Goal: Information Seeking & Learning: Learn about a topic

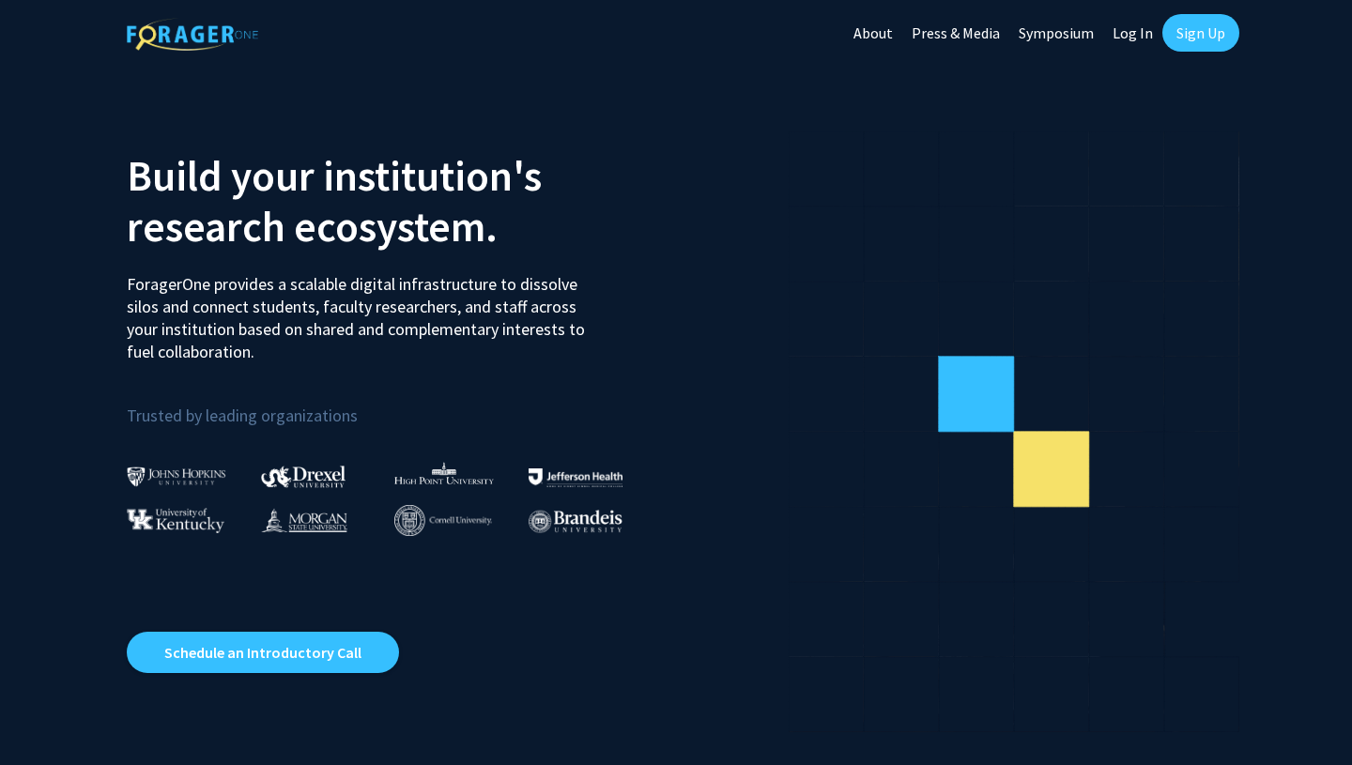
click at [1133, 28] on link "Log In" at bounding box center [1132, 33] width 59 height 66
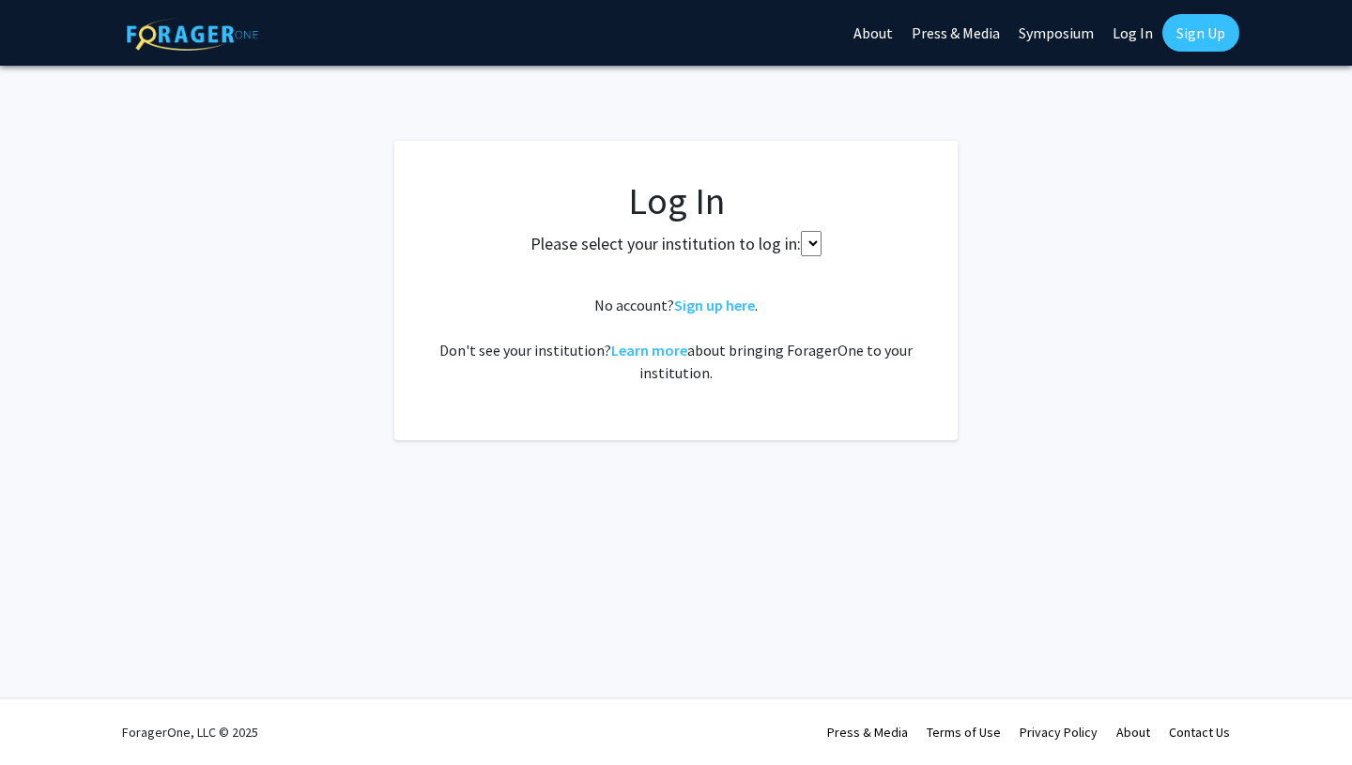
select select
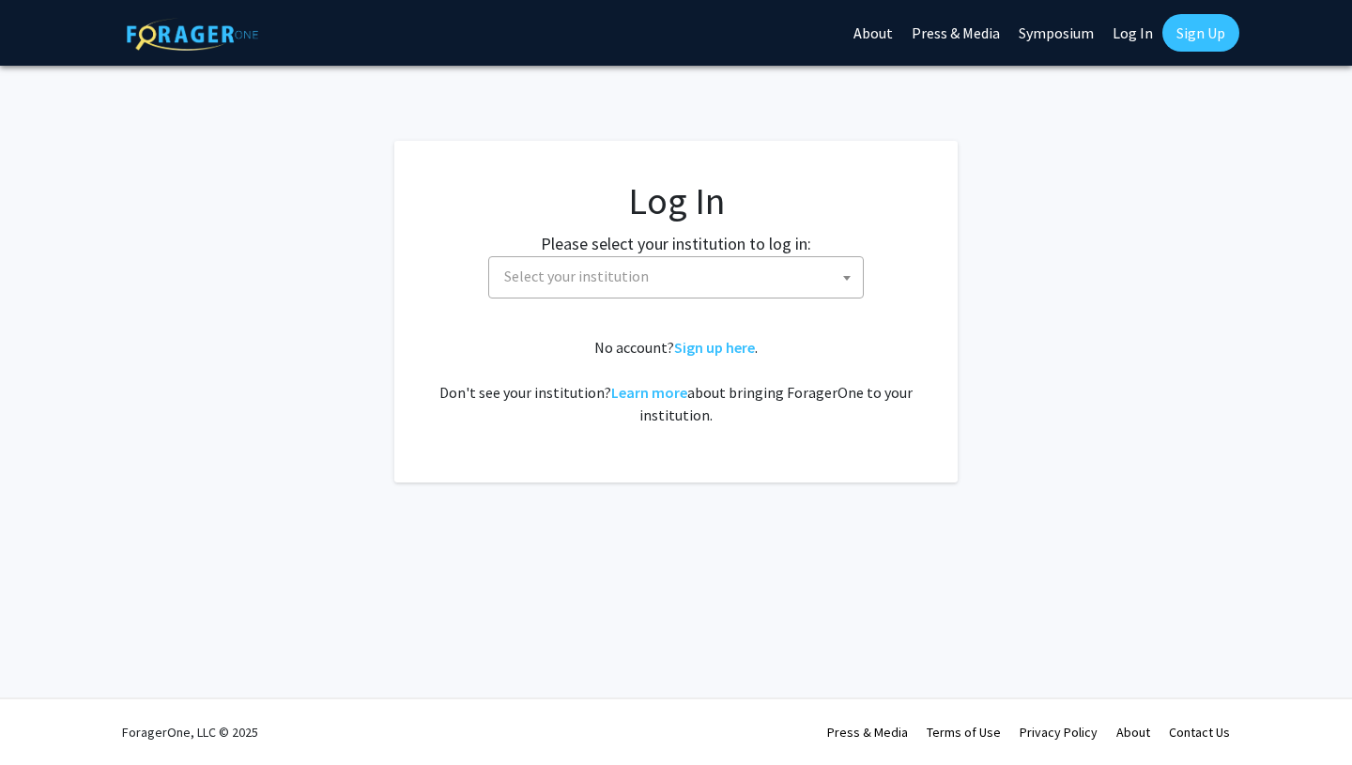
click at [650, 281] on span "Select your institution" at bounding box center [680, 276] width 366 height 38
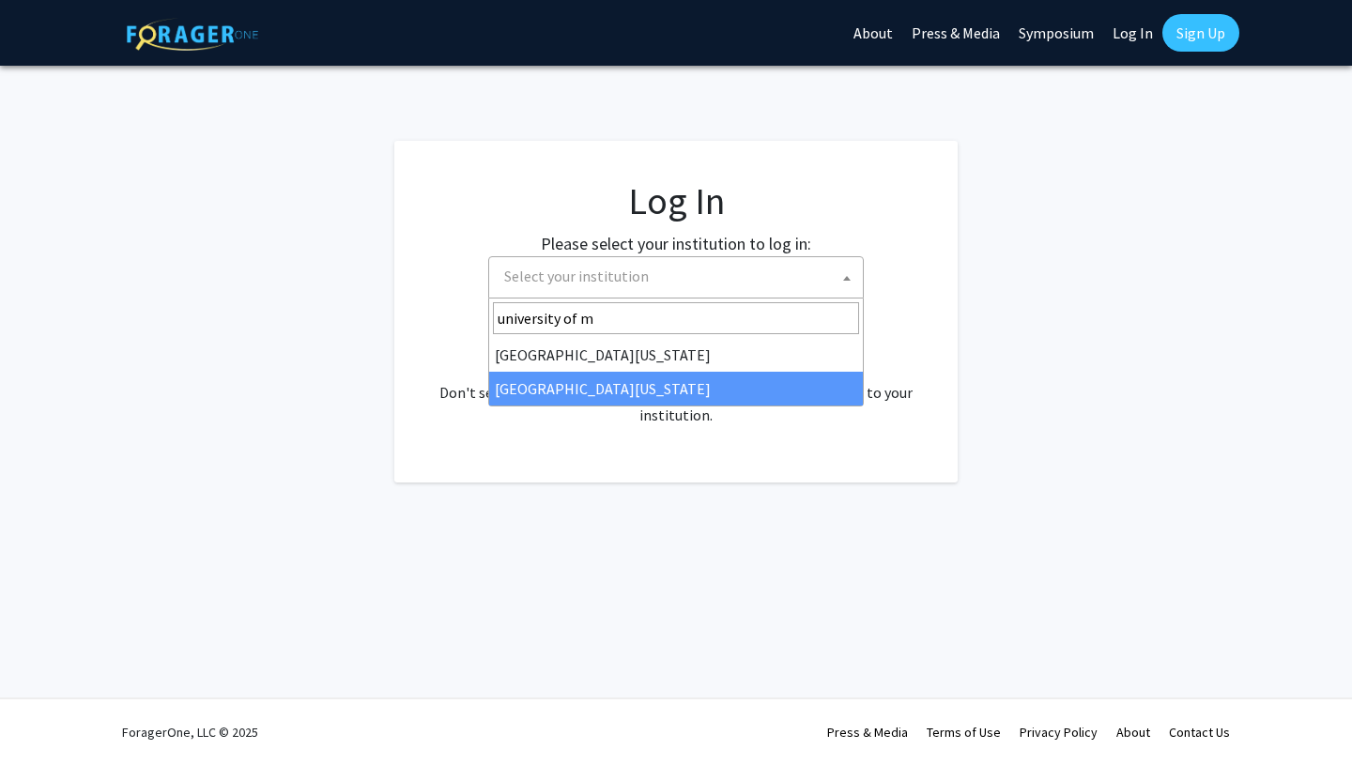
type input "university of m"
select select "33"
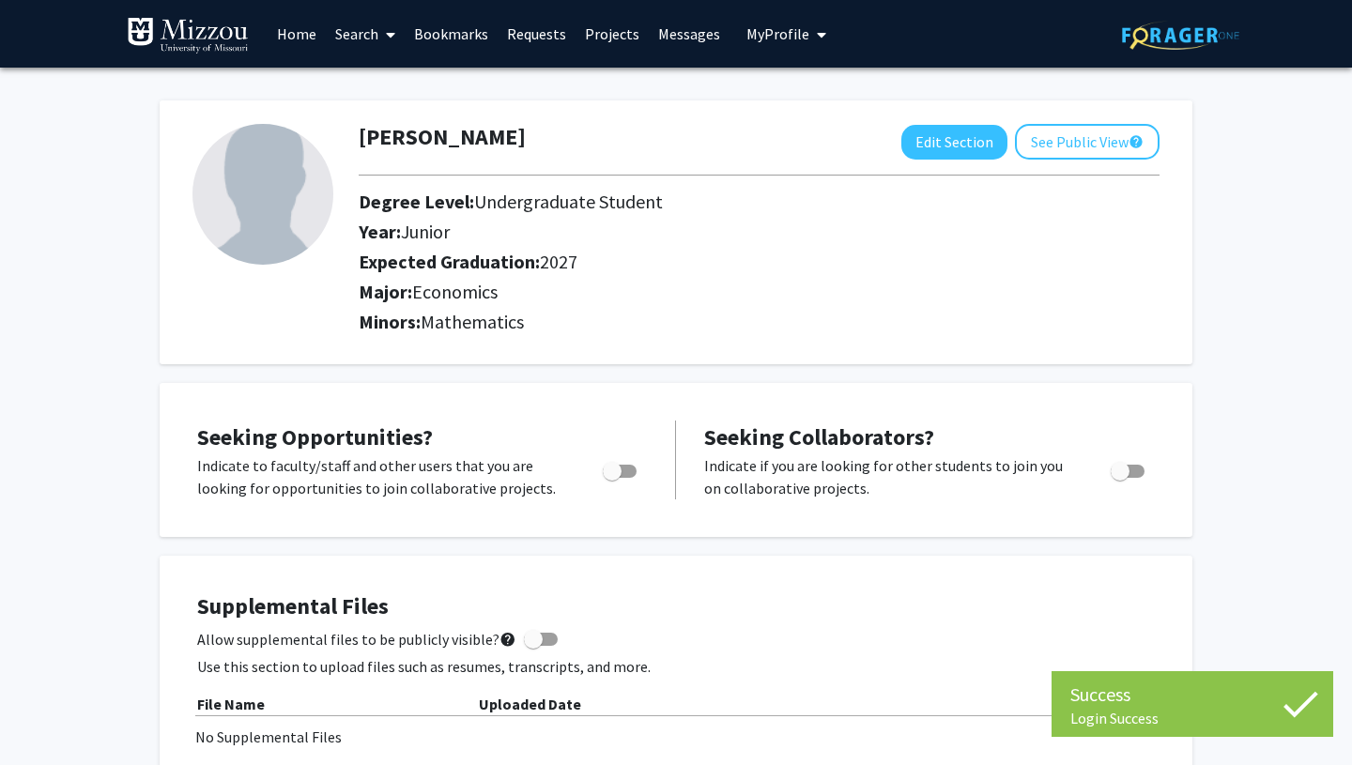
click at [357, 41] on link "Search" at bounding box center [365, 34] width 79 height 66
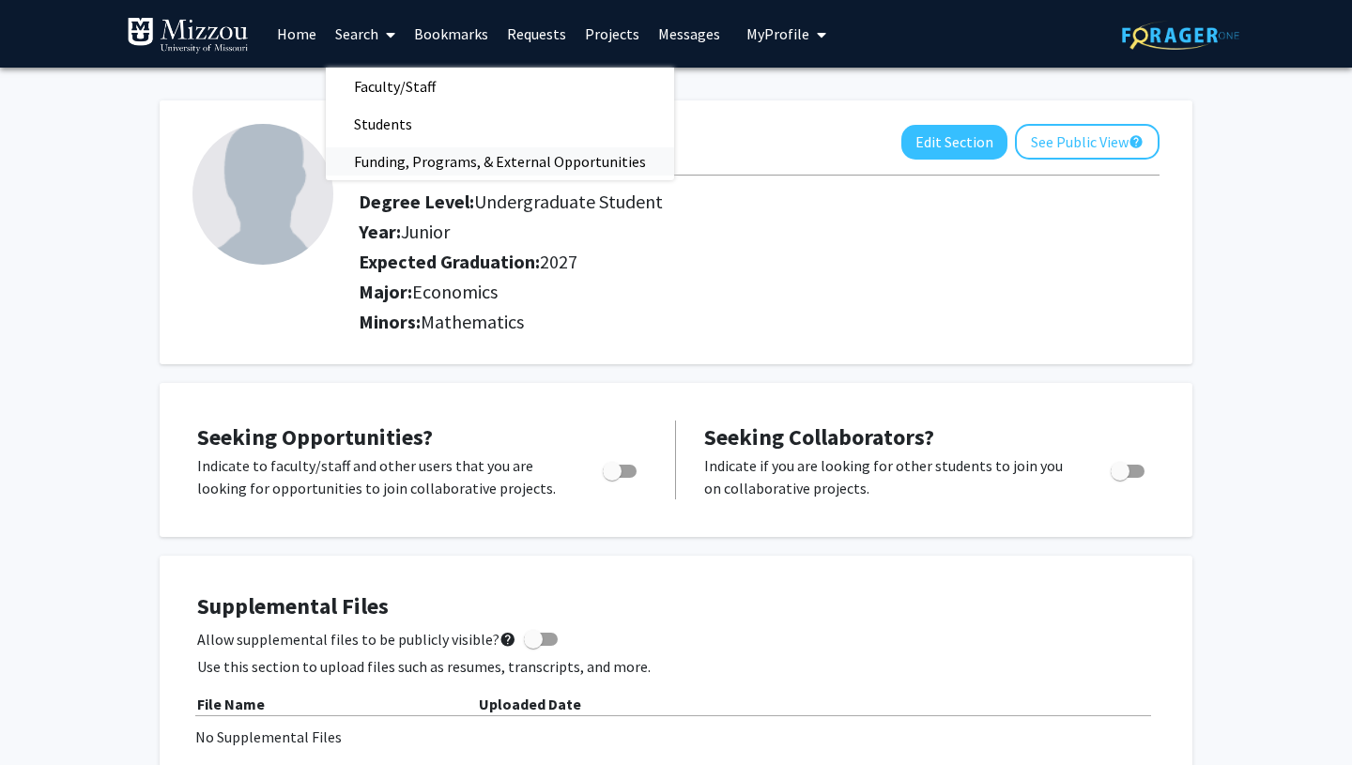
click at [409, 158] on span "Funding, Programs, & External Opportunities" at bounding box center [500, 162] width 348 height 38
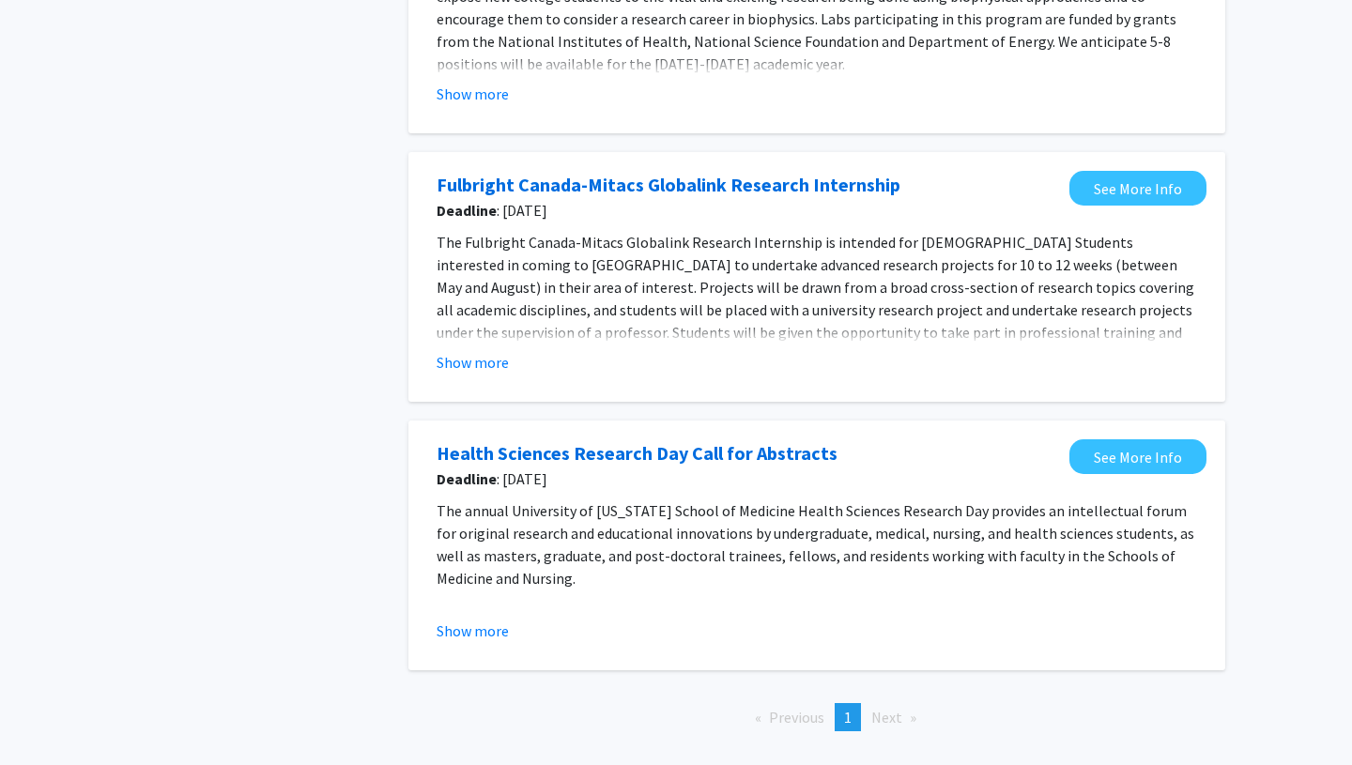
scroll to position [581, 0]
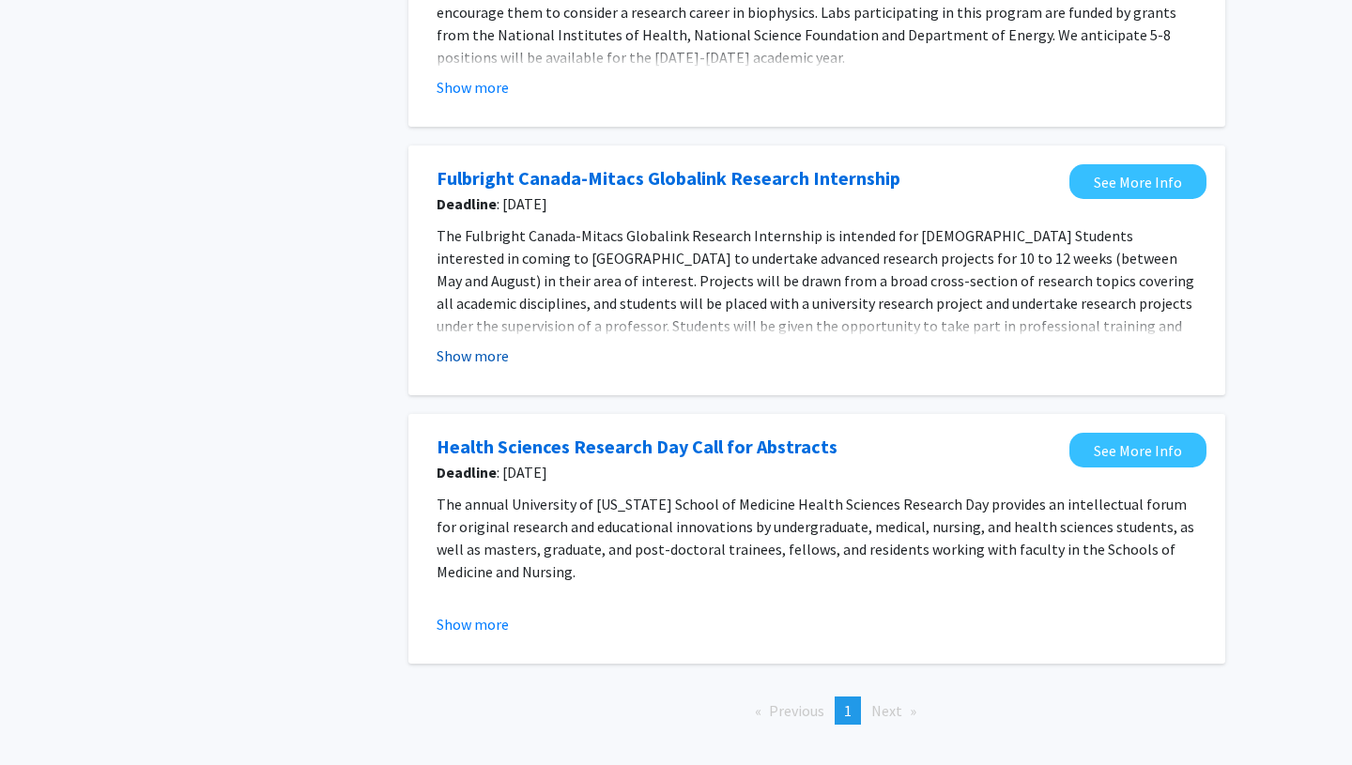
click at [460, 356] on button "Show more" at bounding box center [472, 355] width 72 height 23
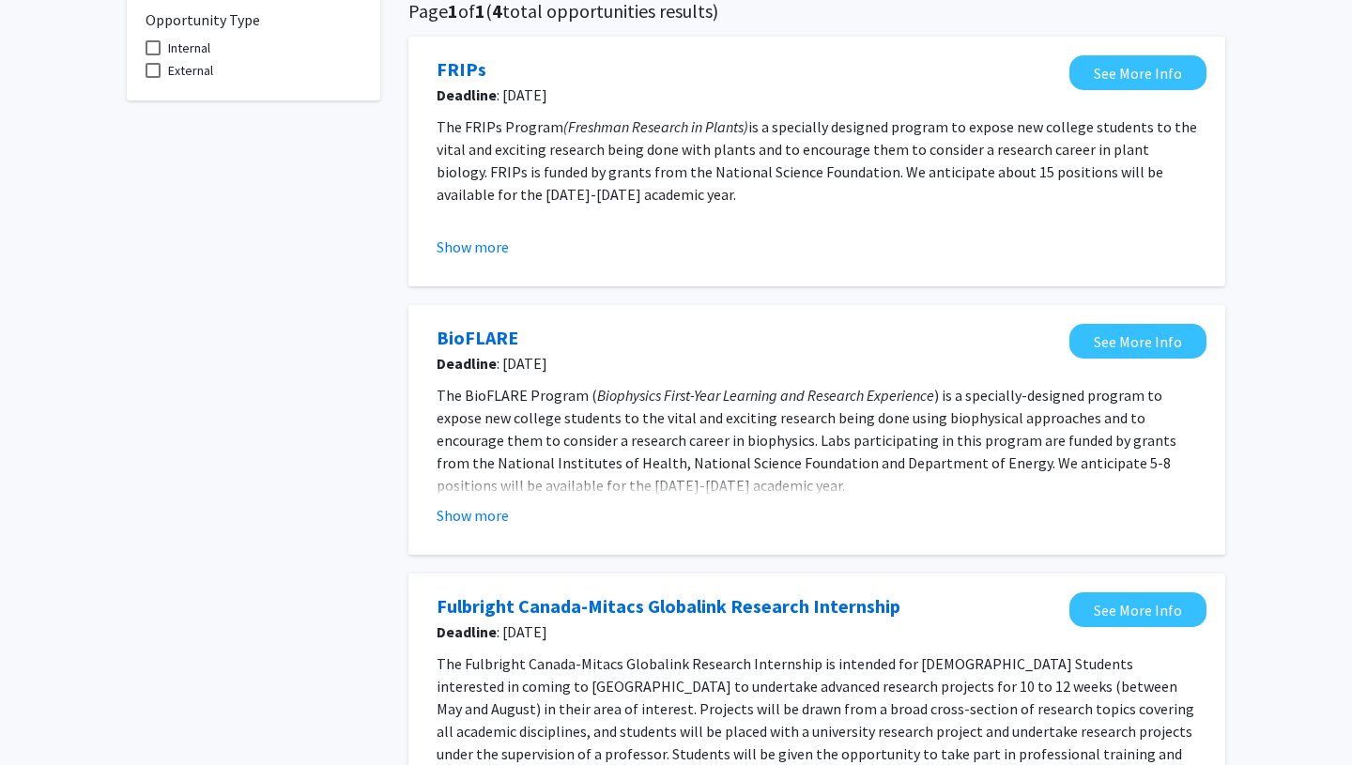
scroll to position [0, 0]
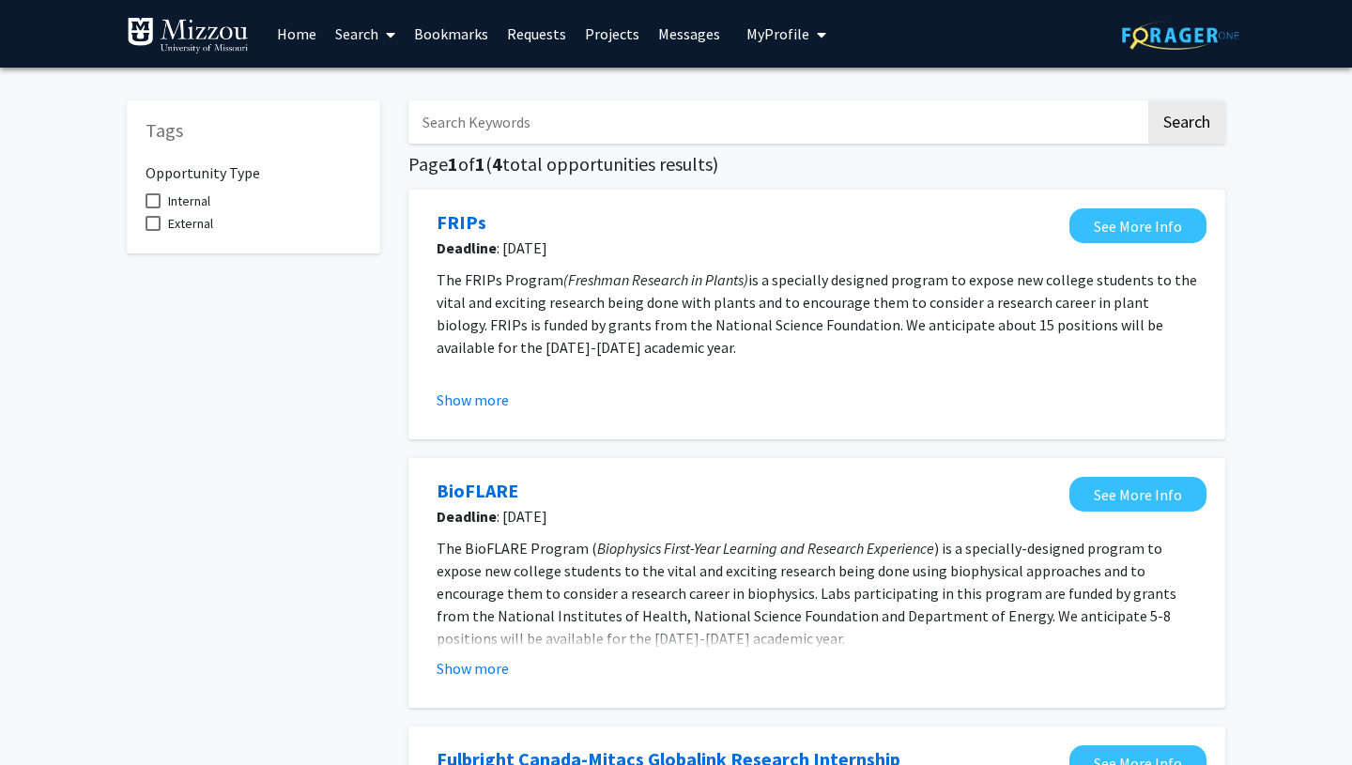
click at [615, 36] on link "Projects" at bounding box center [611, 34] width 73 height 66
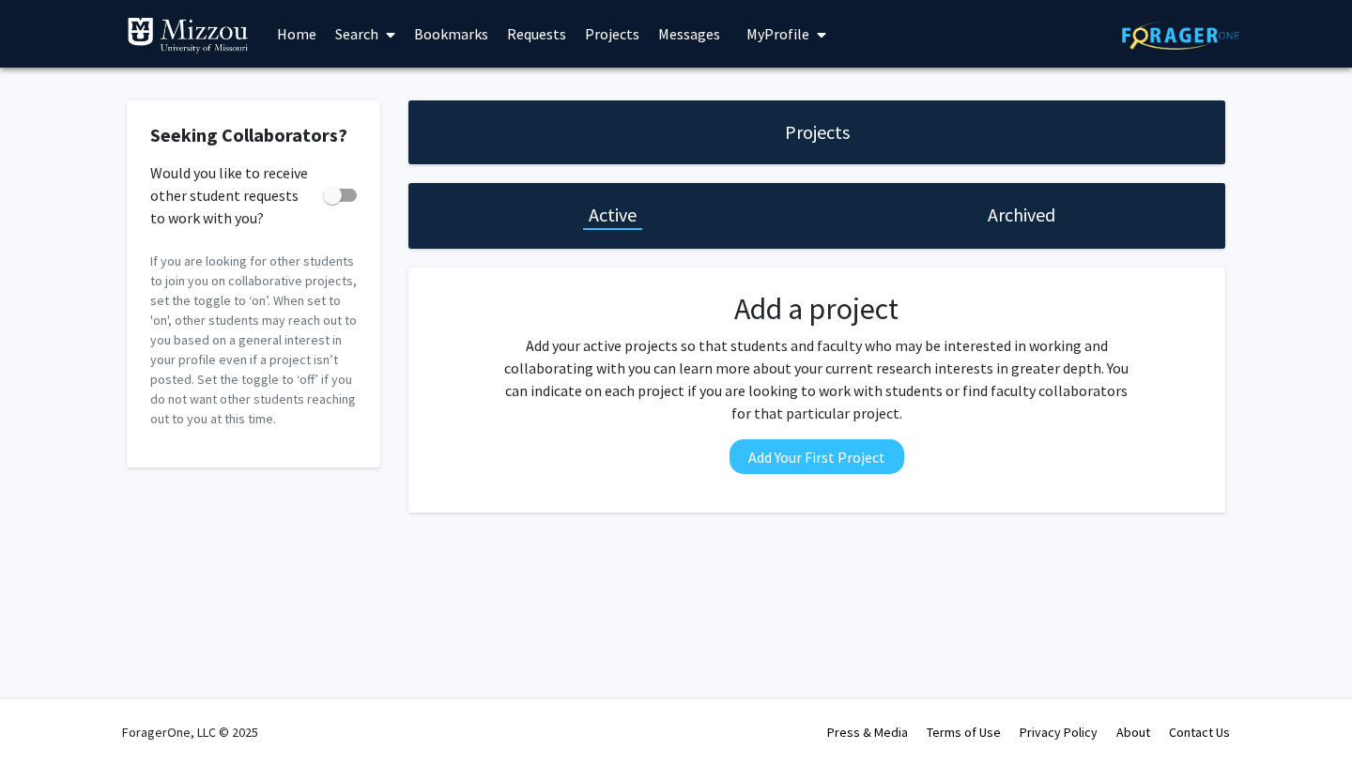
click at [278, 40] on link "Home" at bounding box center [297, 34] width 58 height 66
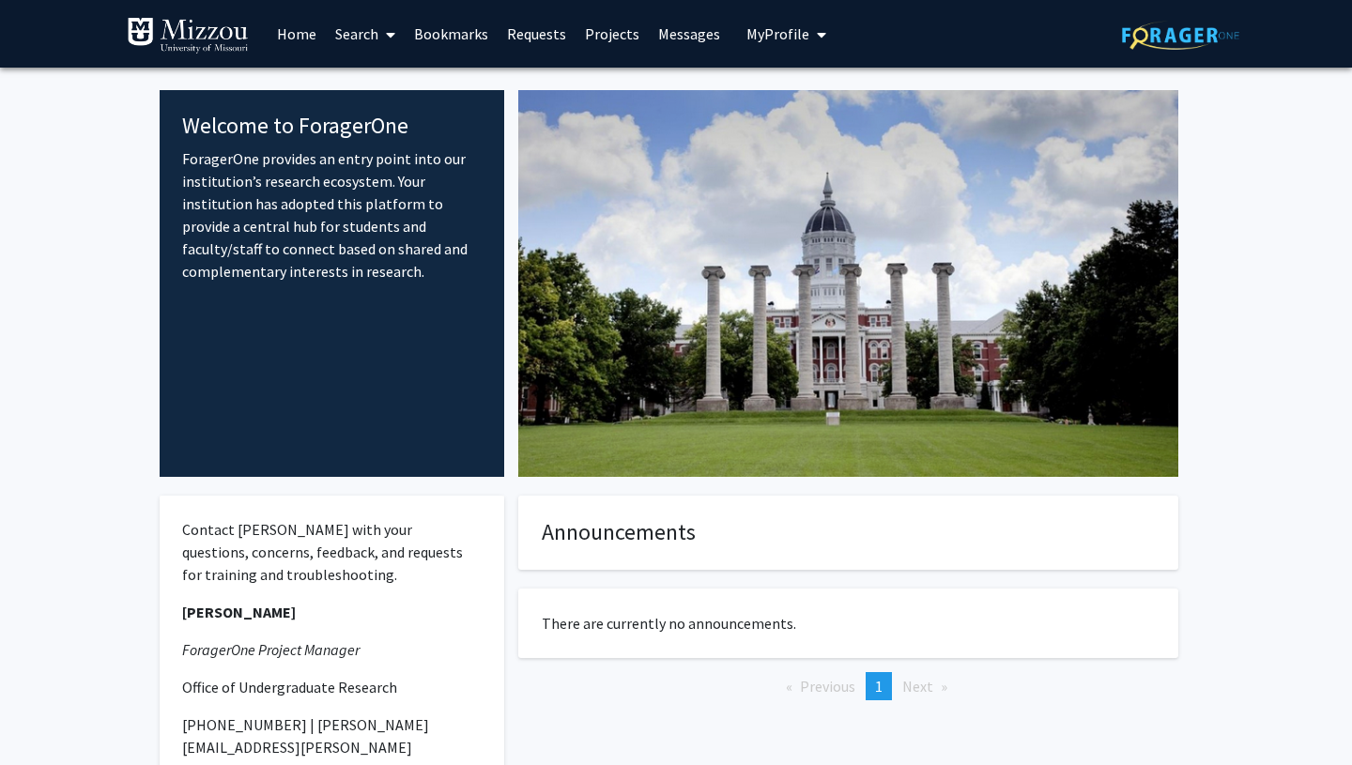
click at [363, 39] on link "Search" at bounding box center [365, 34] width 79 height 66
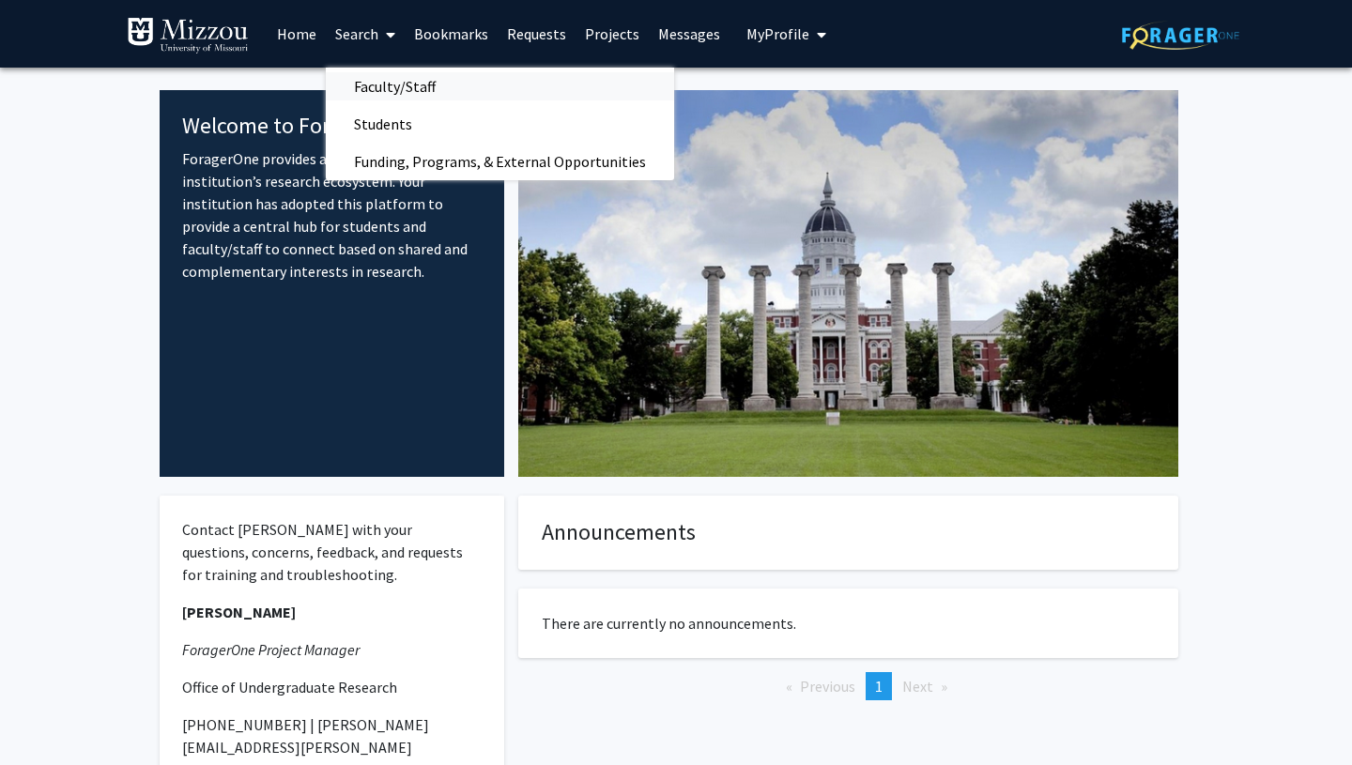
click at [394, 86] on span "Faculty/Staff" at bounding box center [395, 87] width 138 height 38
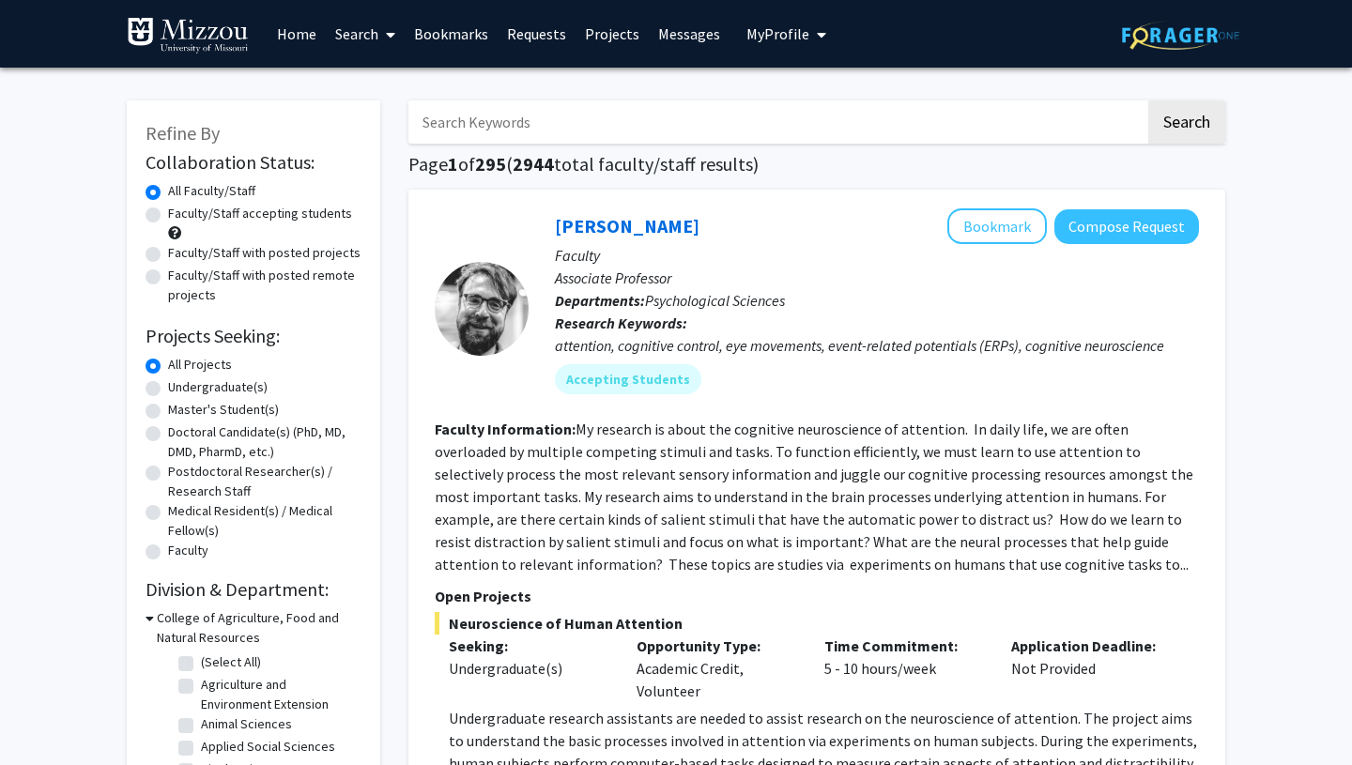
click at [168, 389] on label "Undergraduate(s)" at bounding box center [217, 387] width 99 height 20
click at [168, 389] on input "Undergraduate(s)" at bounding box center [174, 383] width 12 height 12
radio input "true"
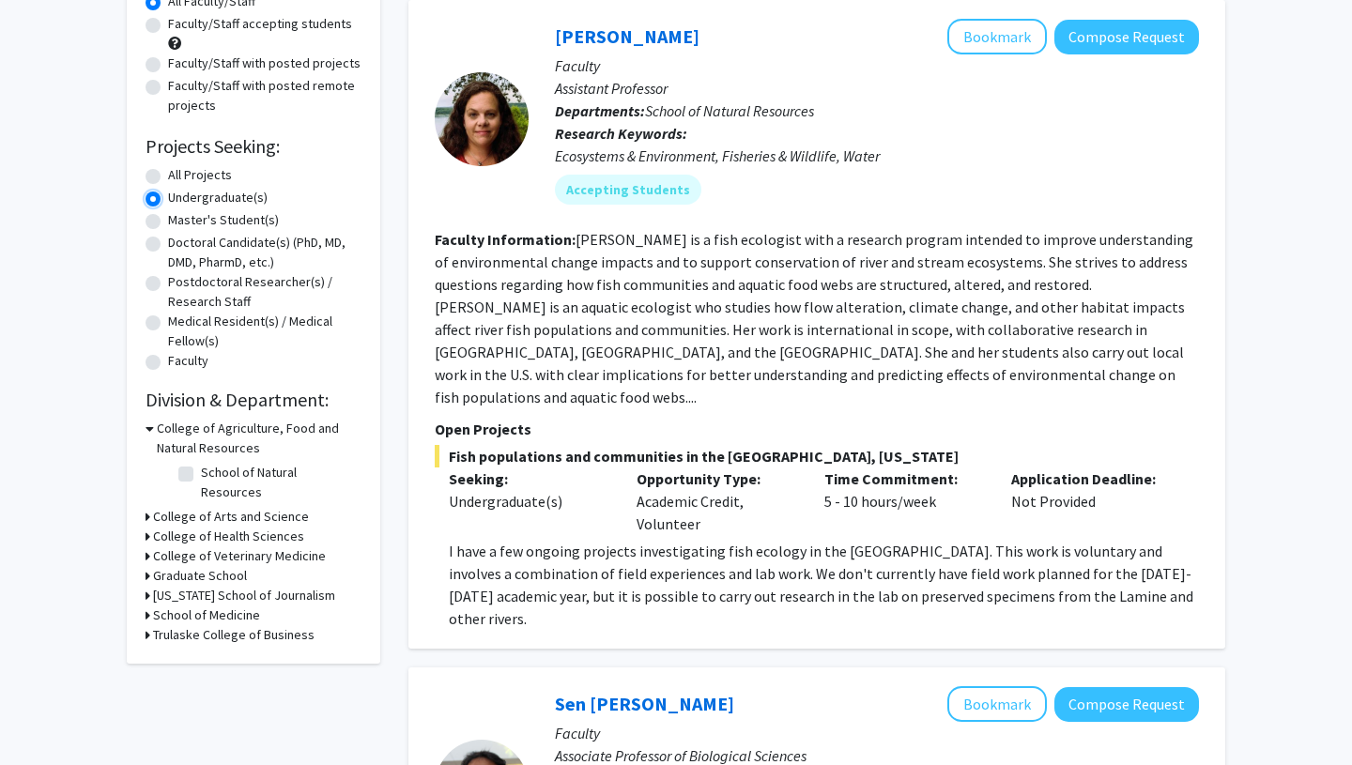
scroll to position [237, 0]
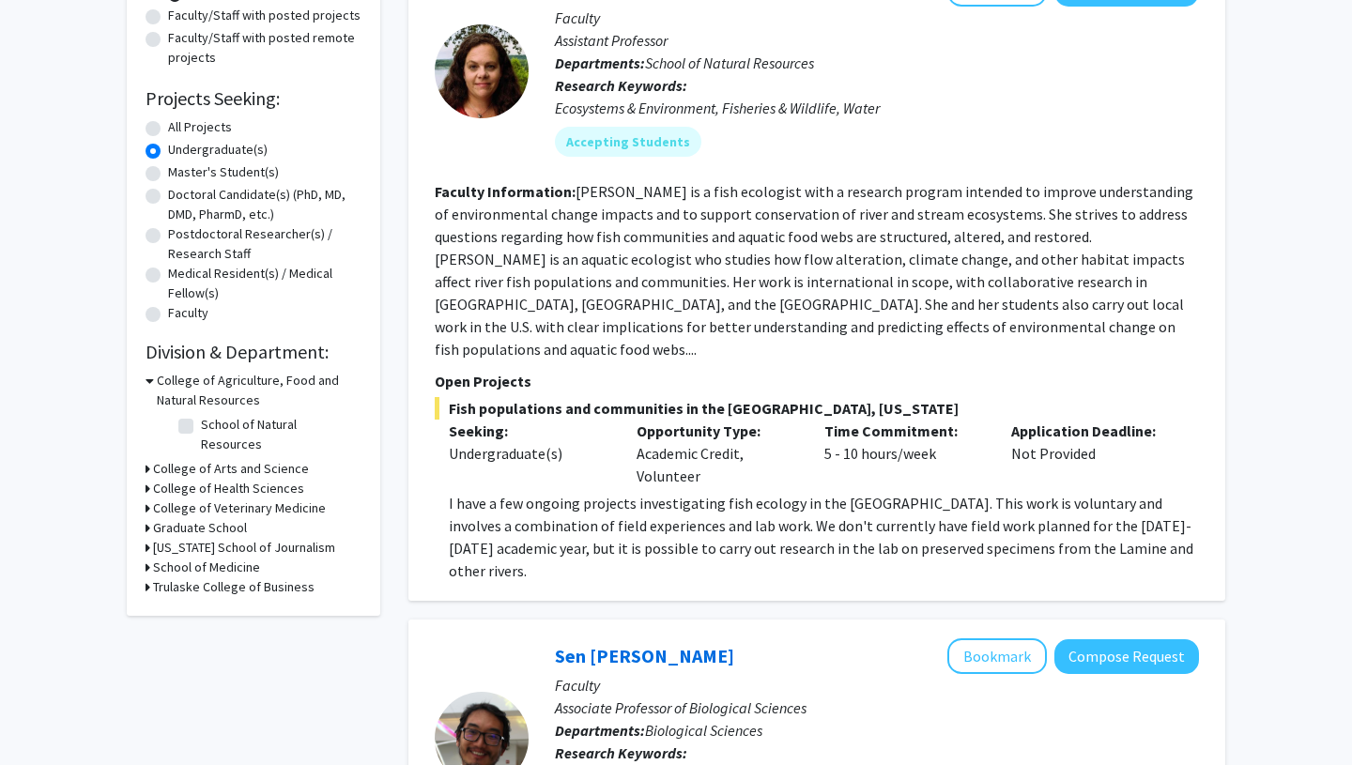
click at [151, 459] on div "College of Arts and Science" at bounding box center [253, 469] width 216 height 20
click at [145, 459] on icon at bounding box center [147, 469] width 5 height 20
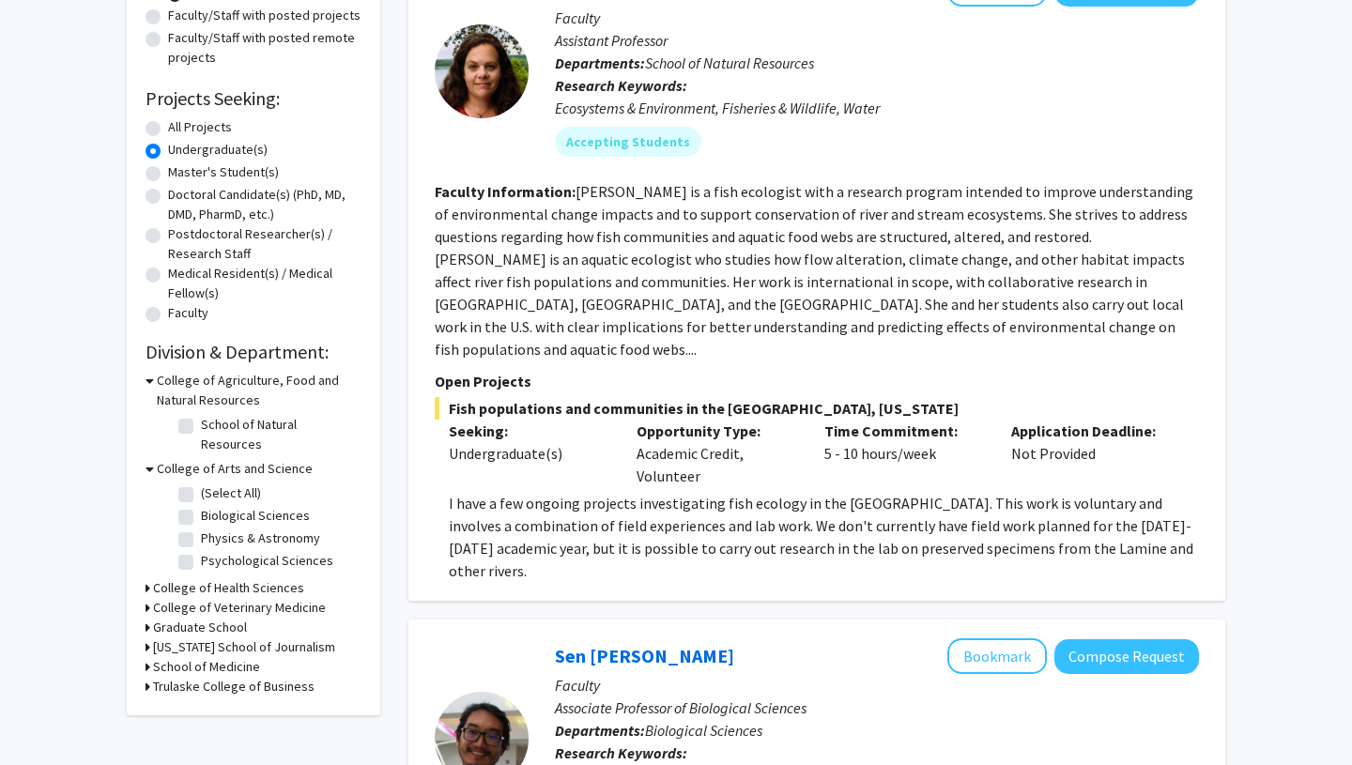
click at [147, 618] on icon at bounding box center [147, 628] width 5 height 20
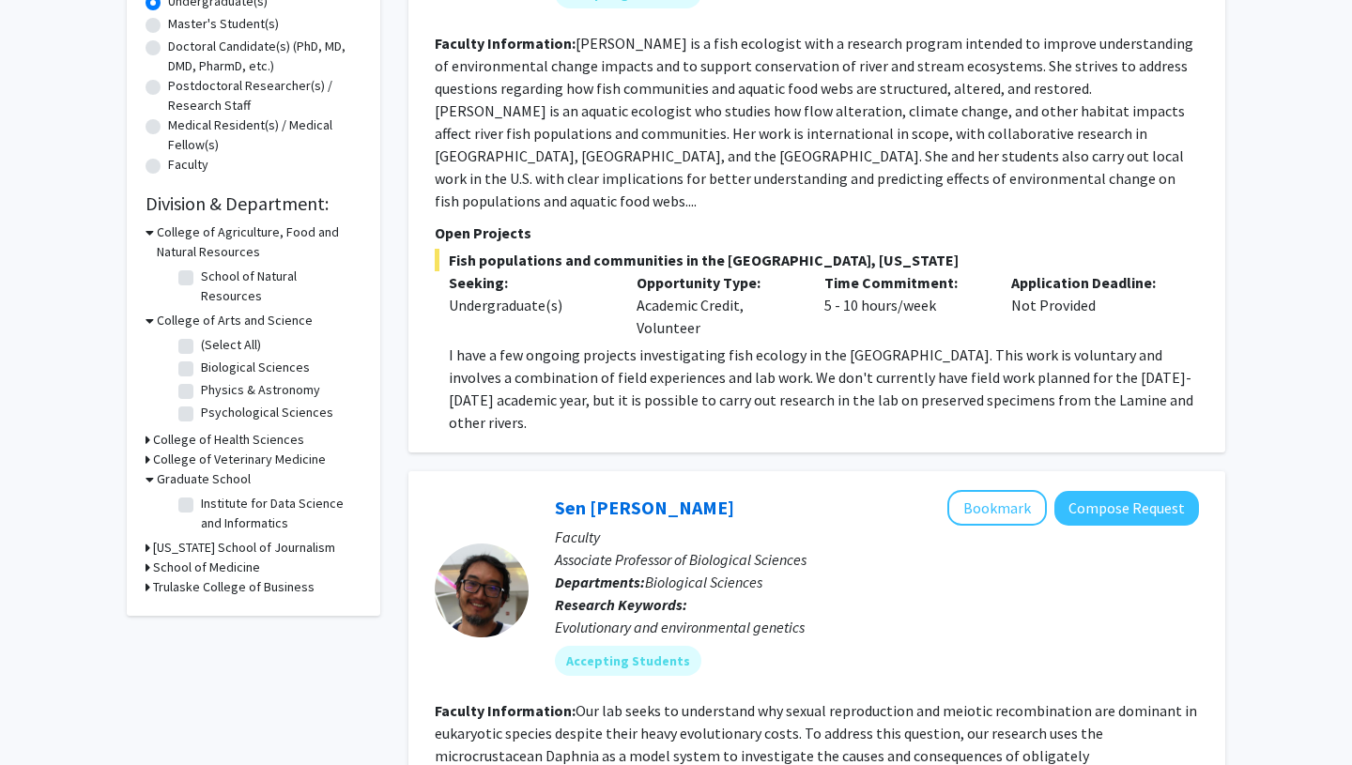
scroll to position [387, 0]
click at [201, 493] on label "Institute for Data Science and Informatics" at bounding box center [279, 512] width 156 height 39
click at [201, 493] on input "Institute for Data Science and Informatics" at bounding box center [207, 499] width 12 height 12
checkbox input "true"
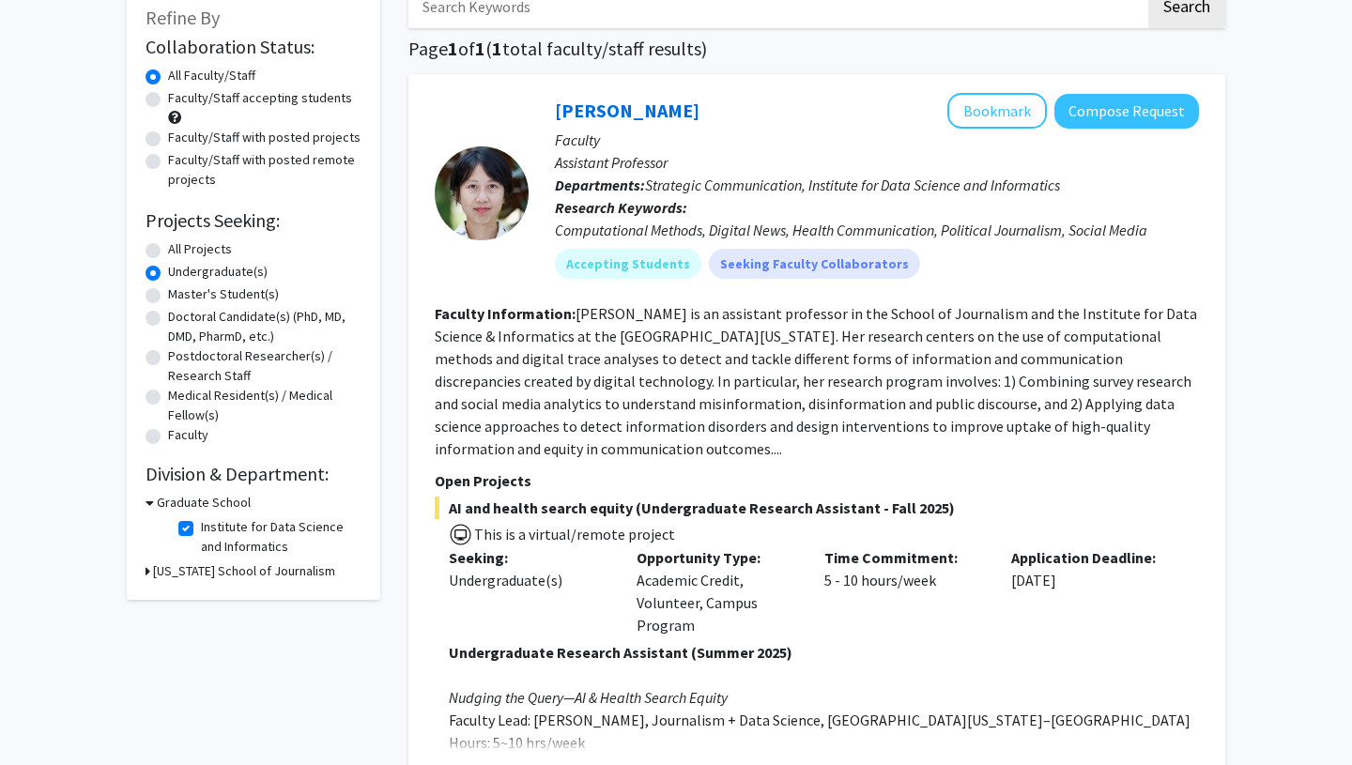
scroll to position [180, 0]
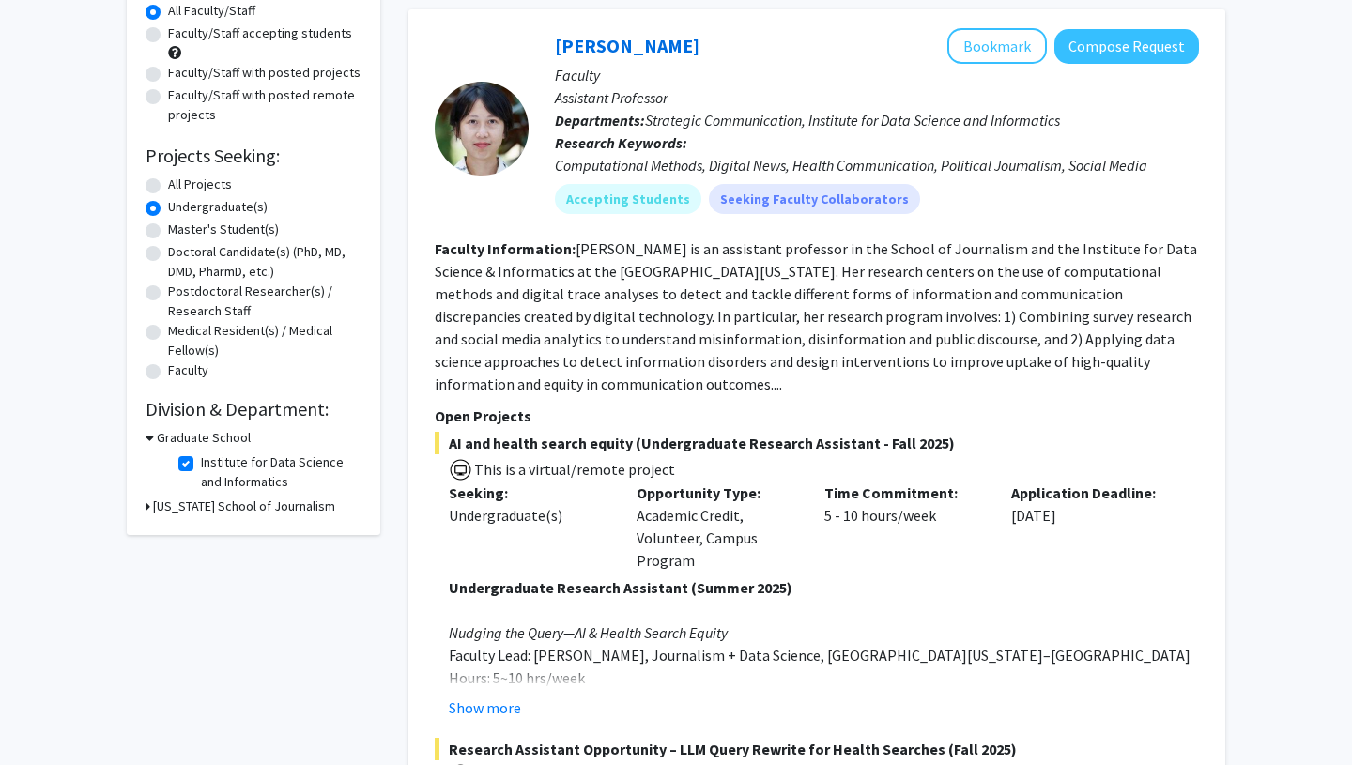
click at [201, 466] on label "Institute for Data Science and Informatics" at bounding box center [279, 471] width 156 height 39
click at [201, 465] on input "Institute for Data Science and Informatics" at bounding box center [207, 458] width 12 height 12
checkbox input "false"
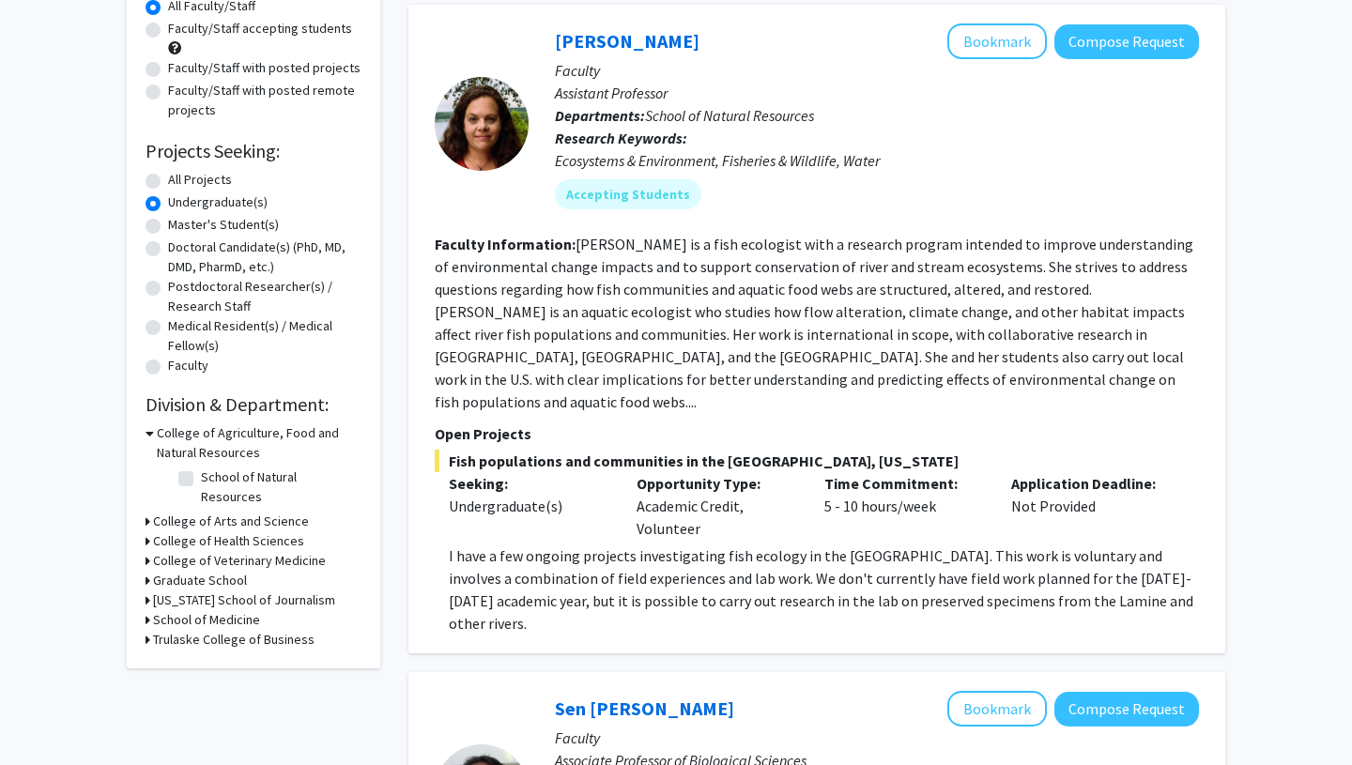
scroll to position [186, 0]
click at [148, 629] on icon at bounding box center [147, 639] width 5 height 20
click at [201, 653] on label "Management" at bounding box center [237, 663] width 73 height 20
click at [201, 653] on input "Management" at bounding box center [207, 659] width 12 height 12
checkbox input "true"
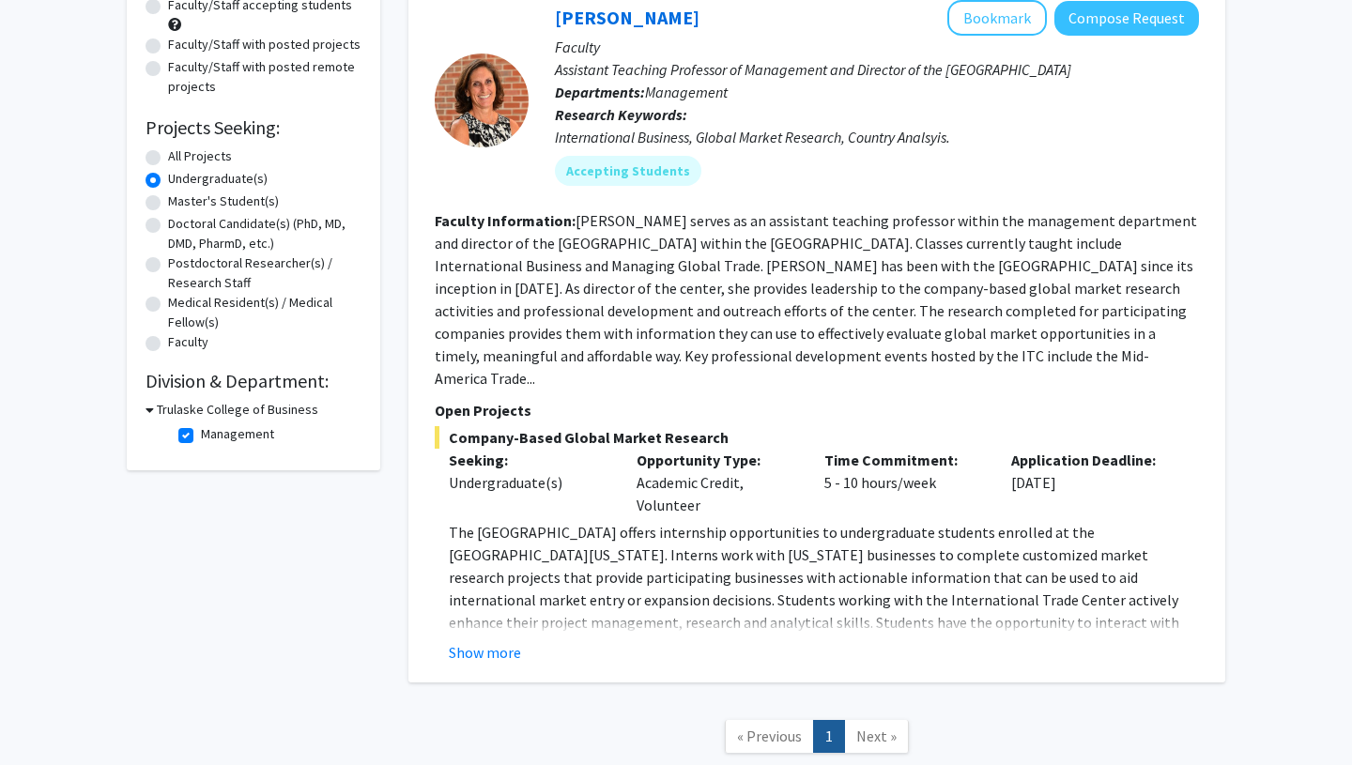
scroll to position [221, 0]
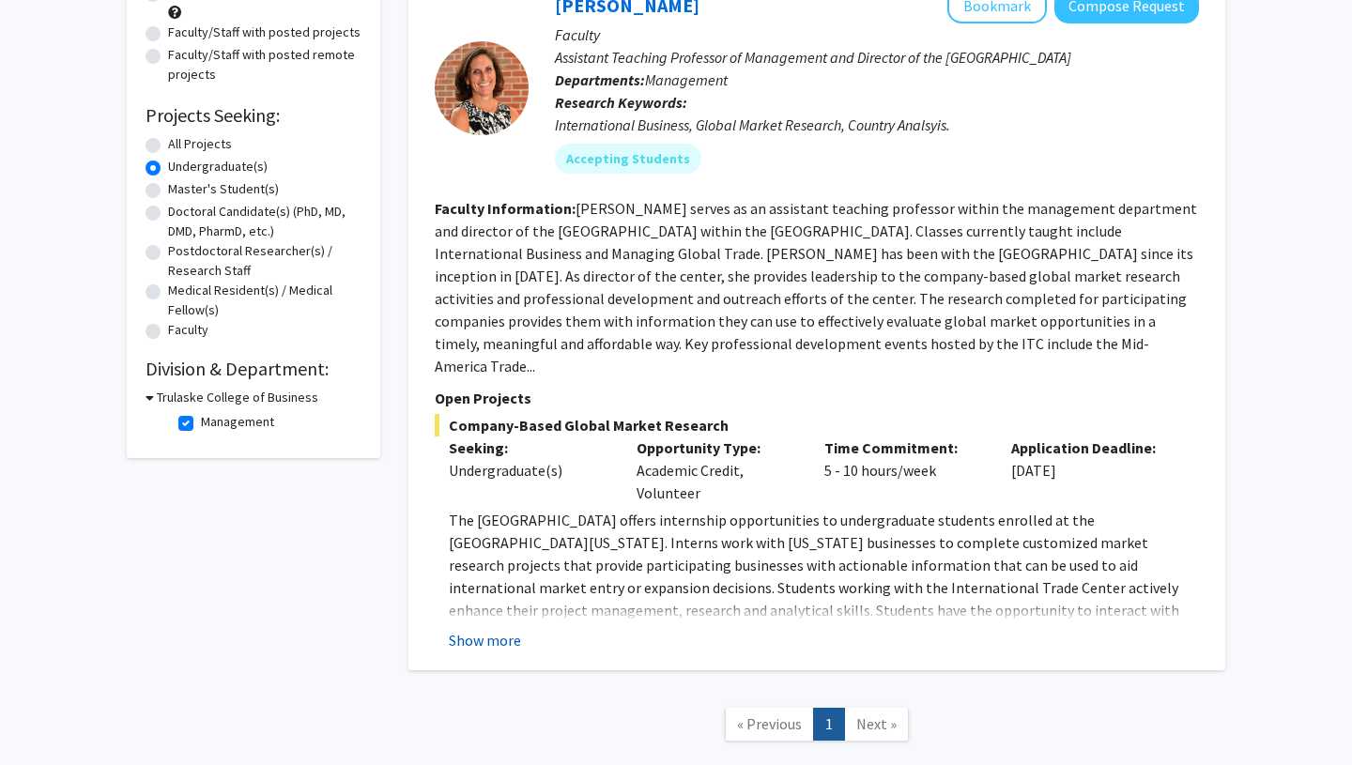
click at [510, 629] on button "Show more" at bounding box center [485, 640] width 72 height 23
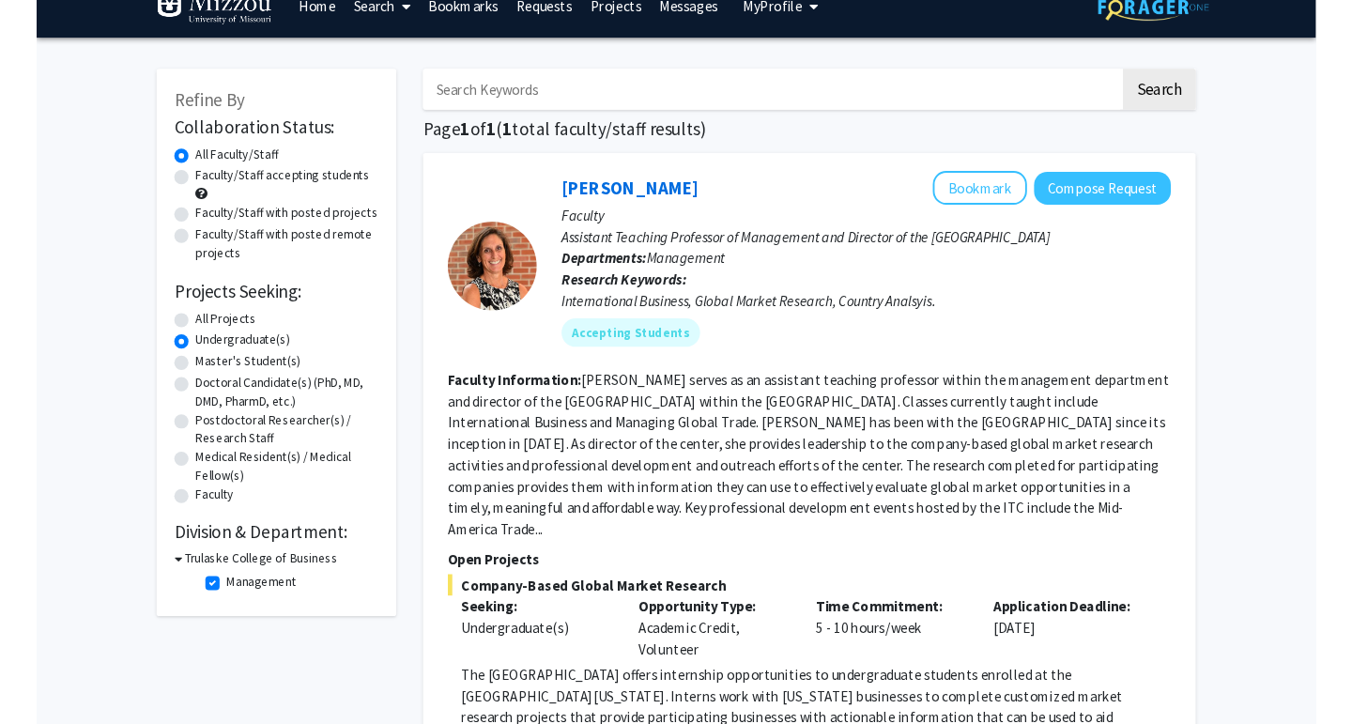
scroll to position [0, 0]
